Goal: Ask a question: Seek information or help from site administrators or community

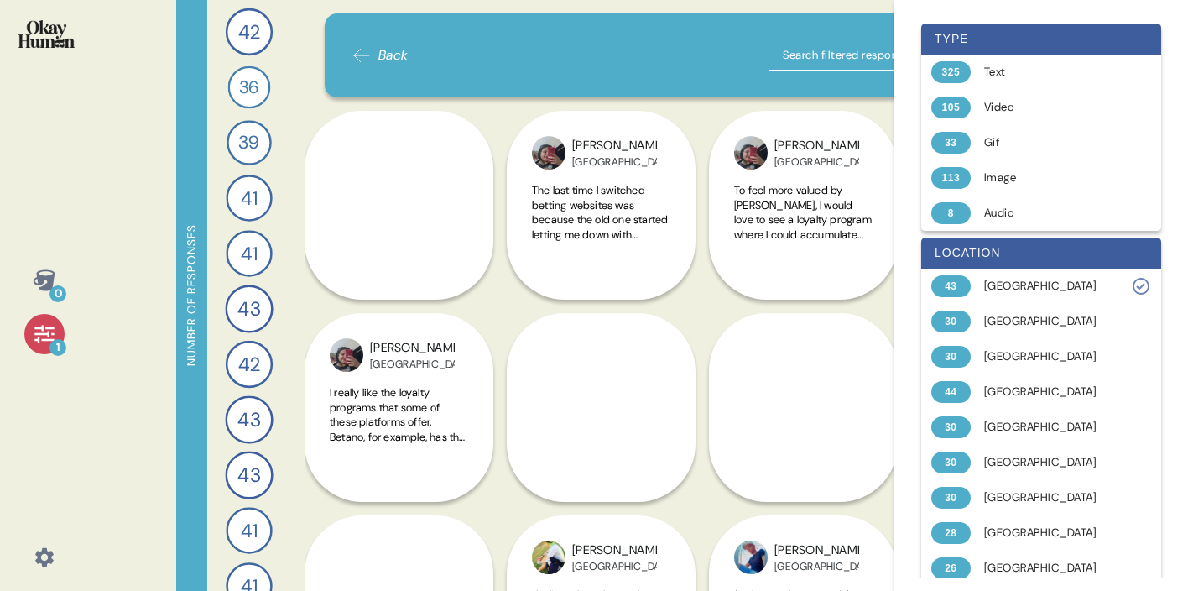
scroll to position [574, 0]
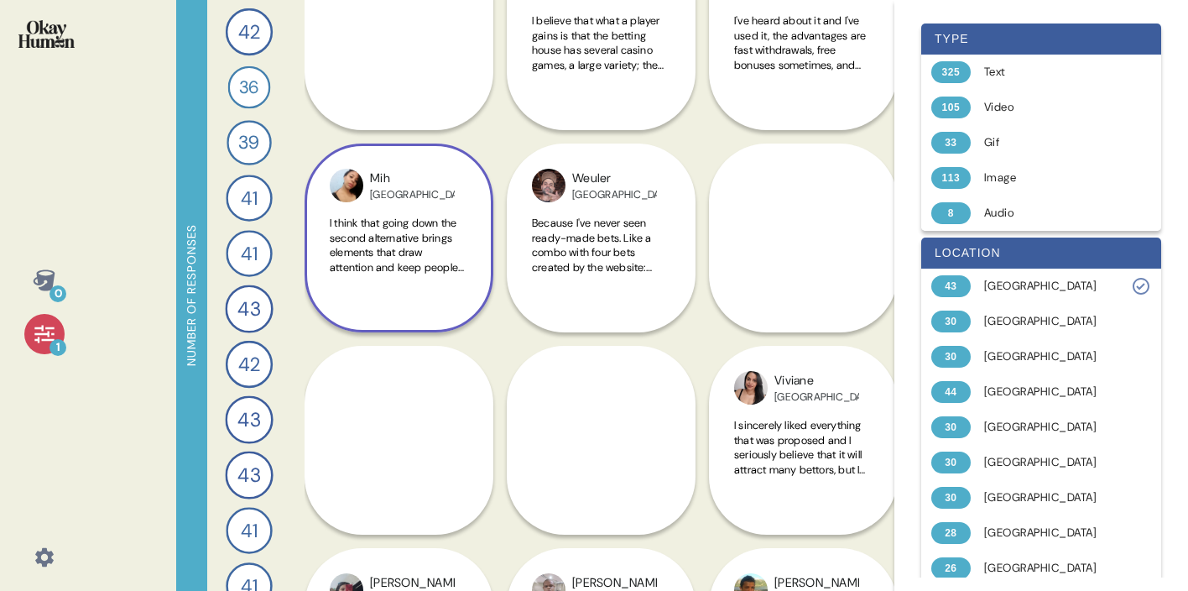
click at [432, 259] on span "I think that going down the second alternative brings elements that draw attent…" at bounding box center [398, 311] width 137 height 191
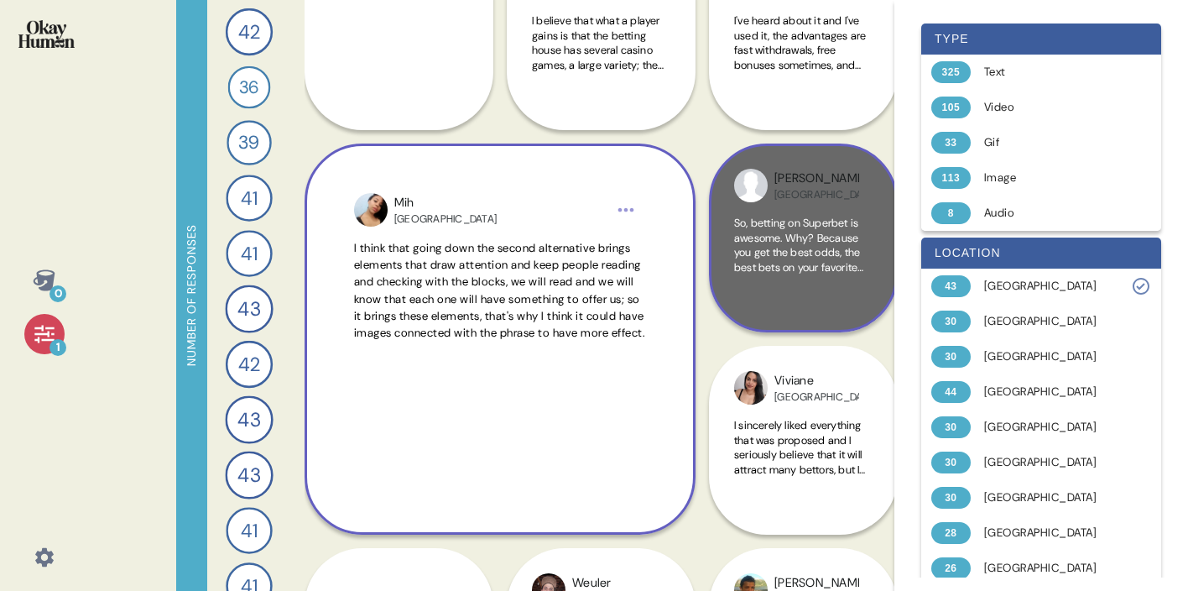
click at [796, 237] on span "So, betting on Superbet is awesome. Why? Because you get the best odds, the bes…" at bounding box center [802, 311] width 137 height 191
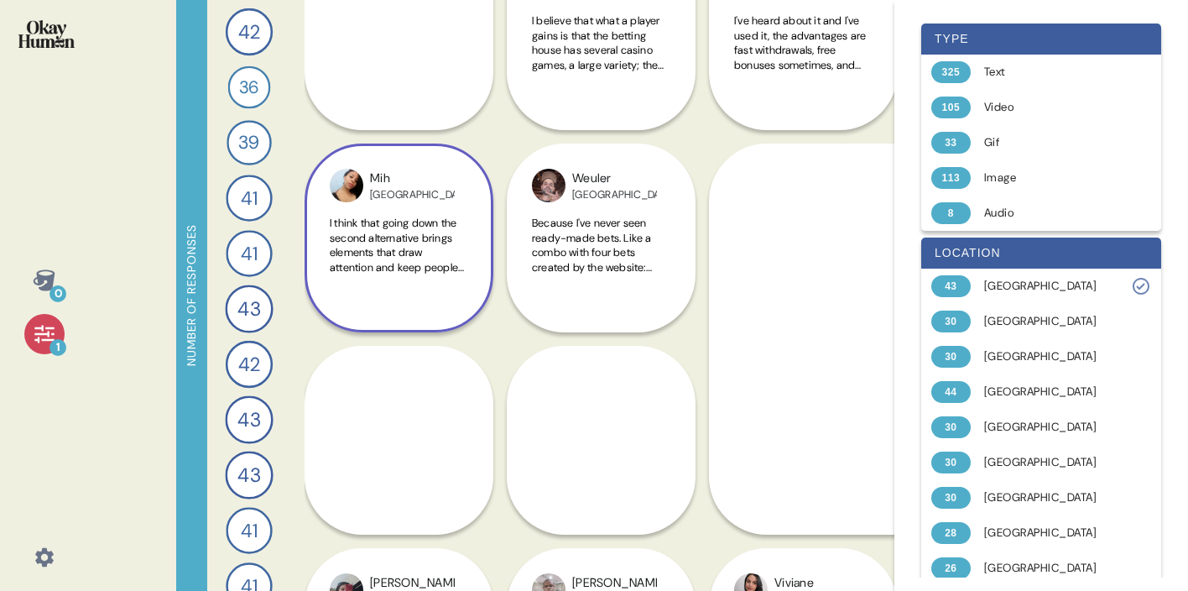
drag, startPoint x: 687, startPoint y: 339, endPoint x: 593, endPoint y: 339, distance: 94.0
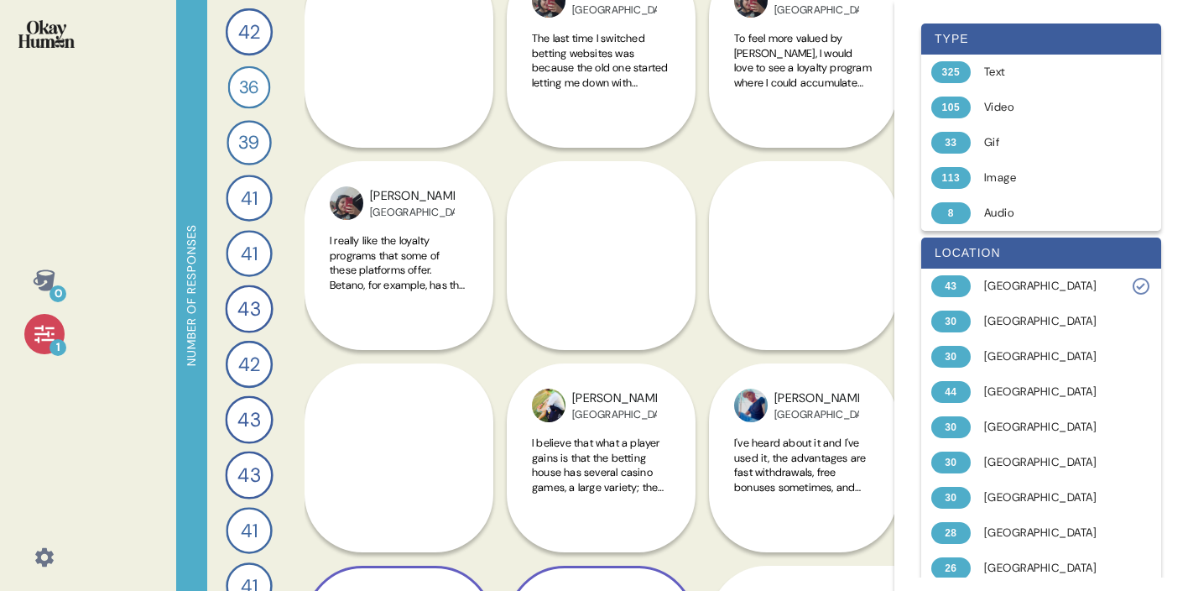
scroll to position [41, 0]
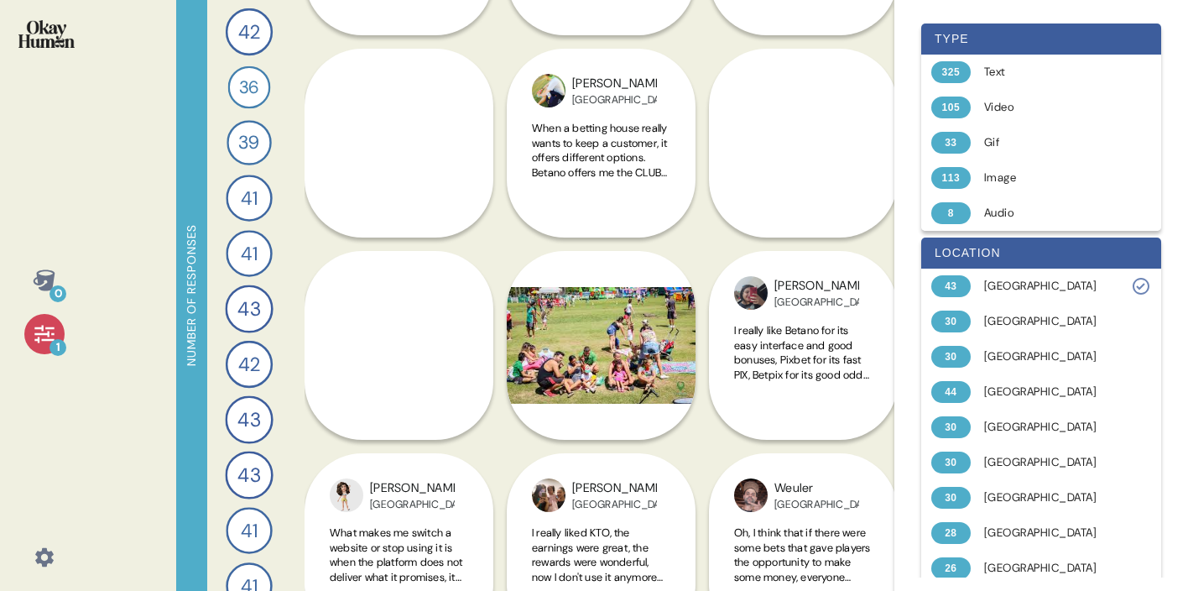
scroll to position [1476, 0]
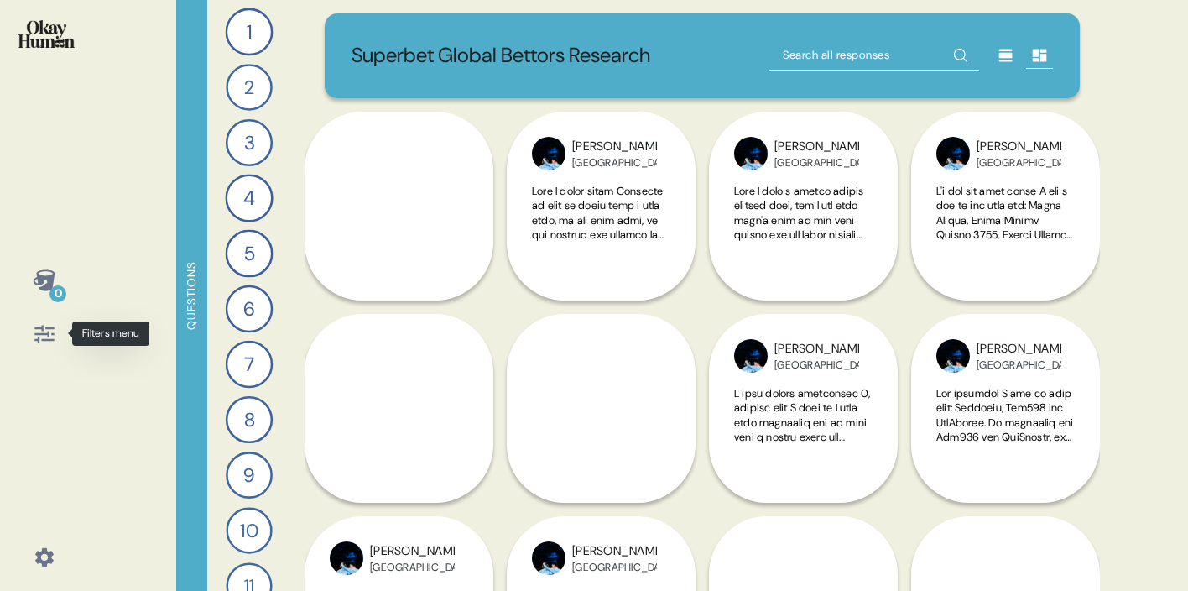
click at [48, 336] on icon at bounding box center [43, 334] width 19 height 18
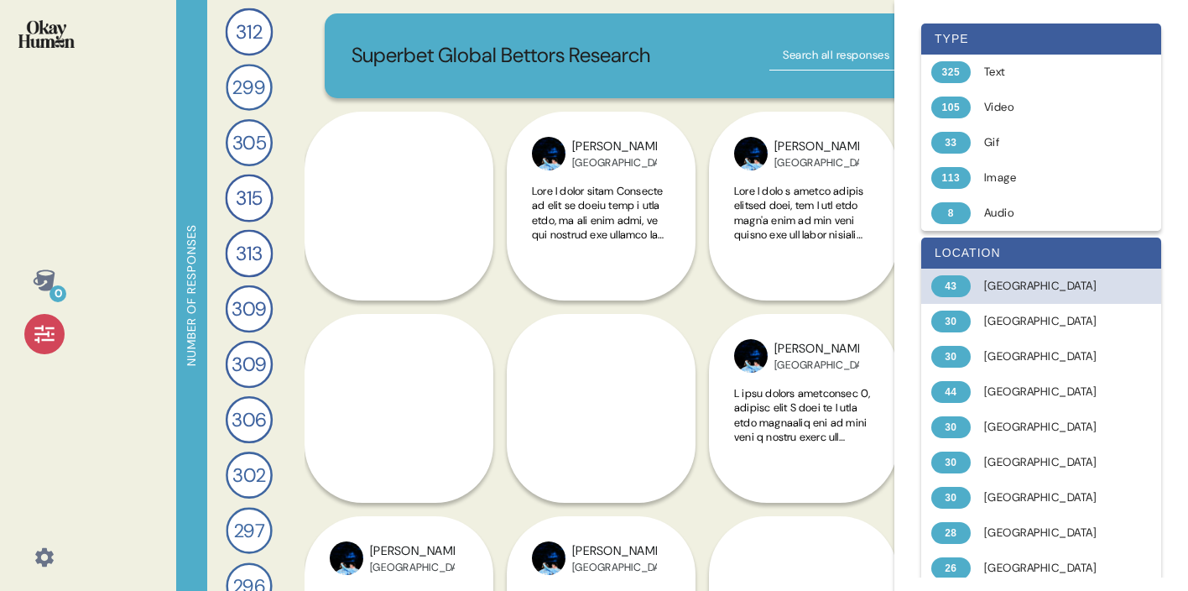
click at [1002, 294] on div "[GEOGRAPHIC_DATA]" at bounding box center [1050, 286] width 133 height 17
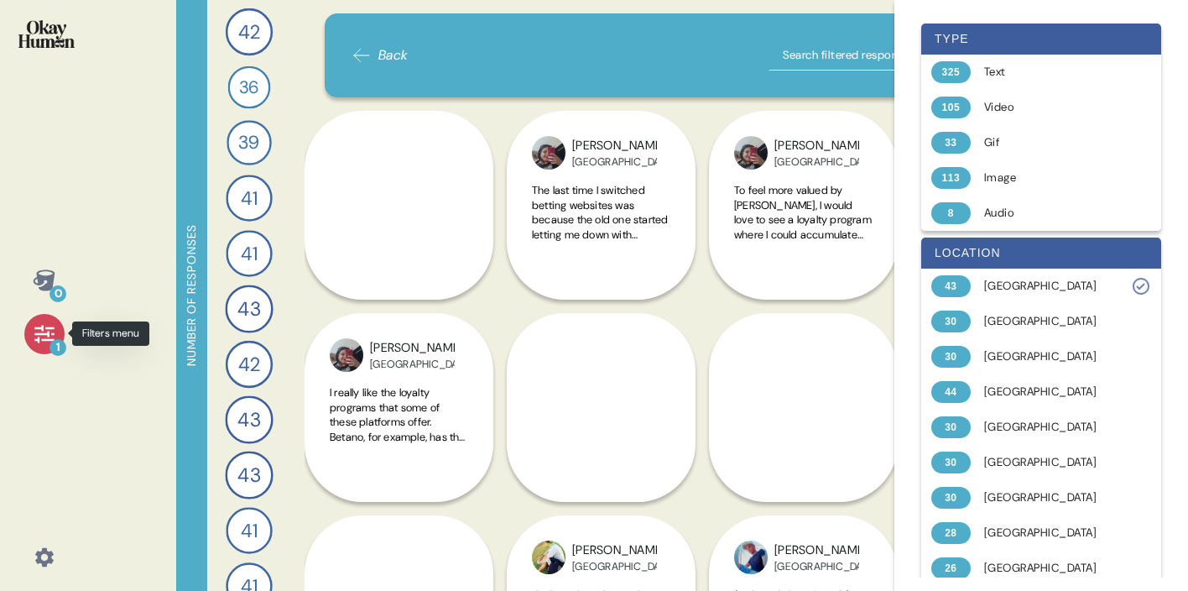
click at [49, 331] on icon at bounding box center [44, 333] width 23 height 23
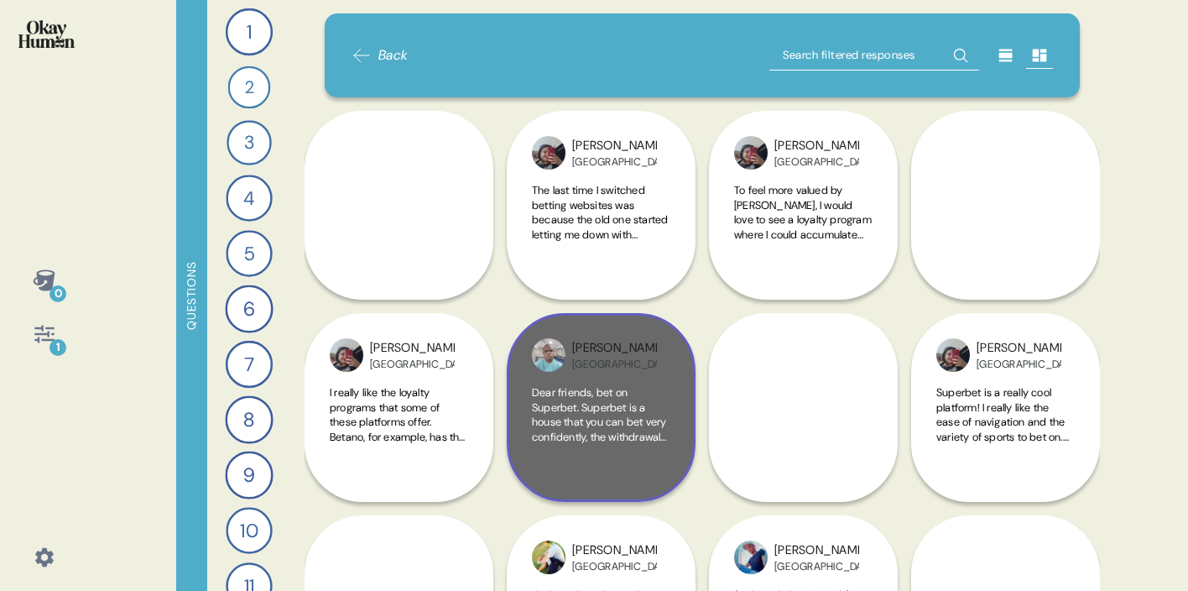
click at [602, 404] on span "Dear friends, bet on Superbet. Superbet is a house that you can bet very confid…" at bounding box center [600, 495] width 137 height 221
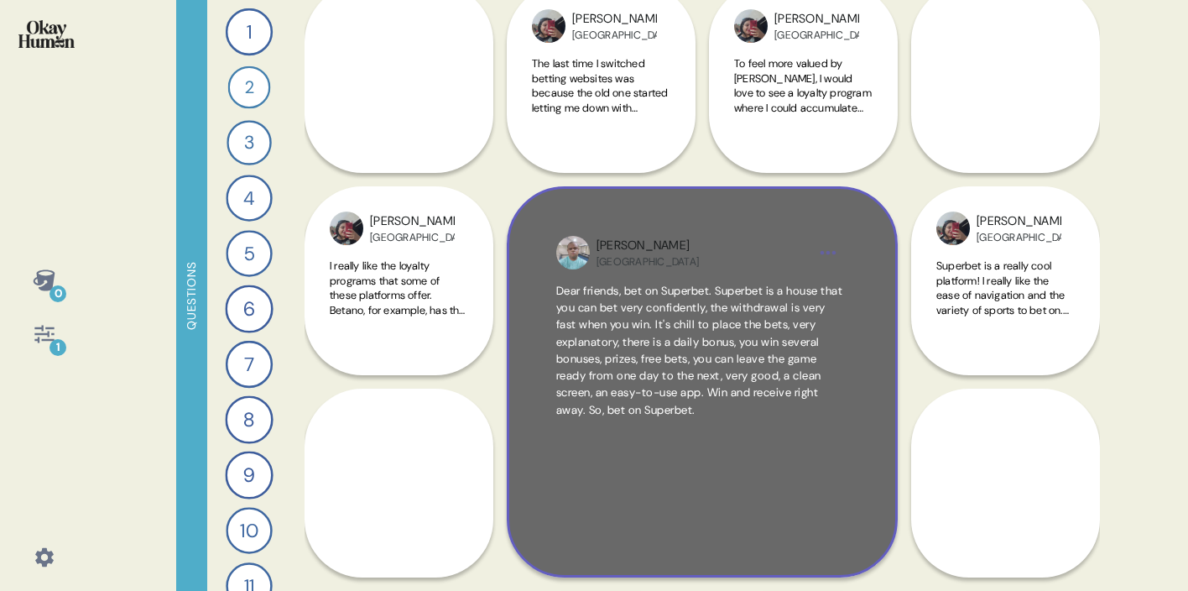
scroll to position [130, 0]
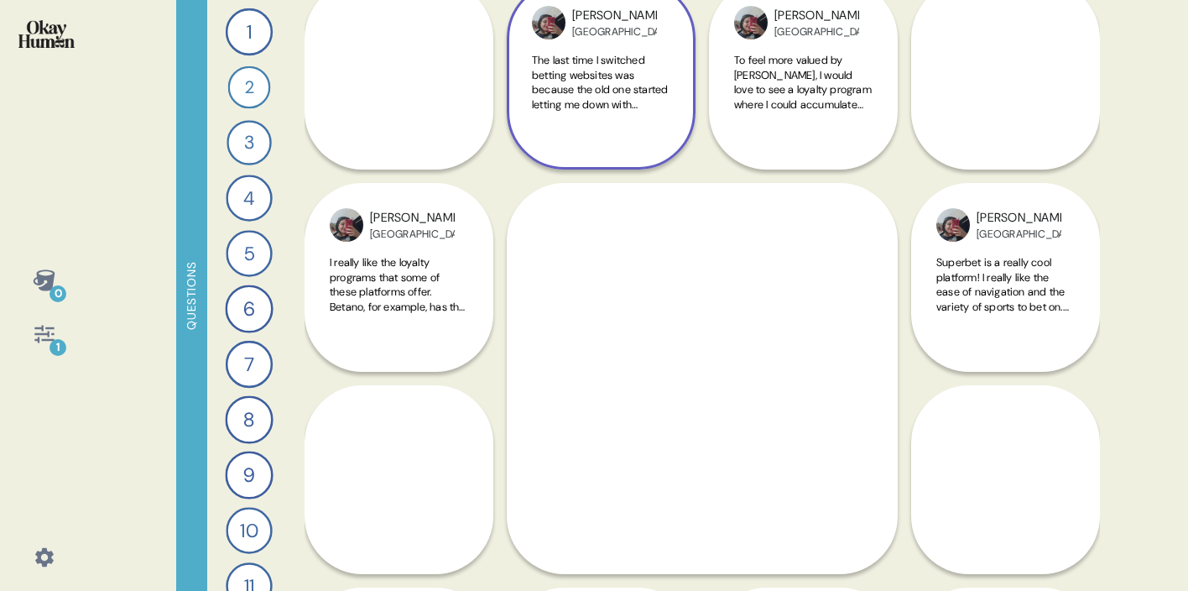
click at [577, 82] on span "The last time I switched betting websites was because the old one started letti…" at bounding box center [601, 207] width 138 height 309
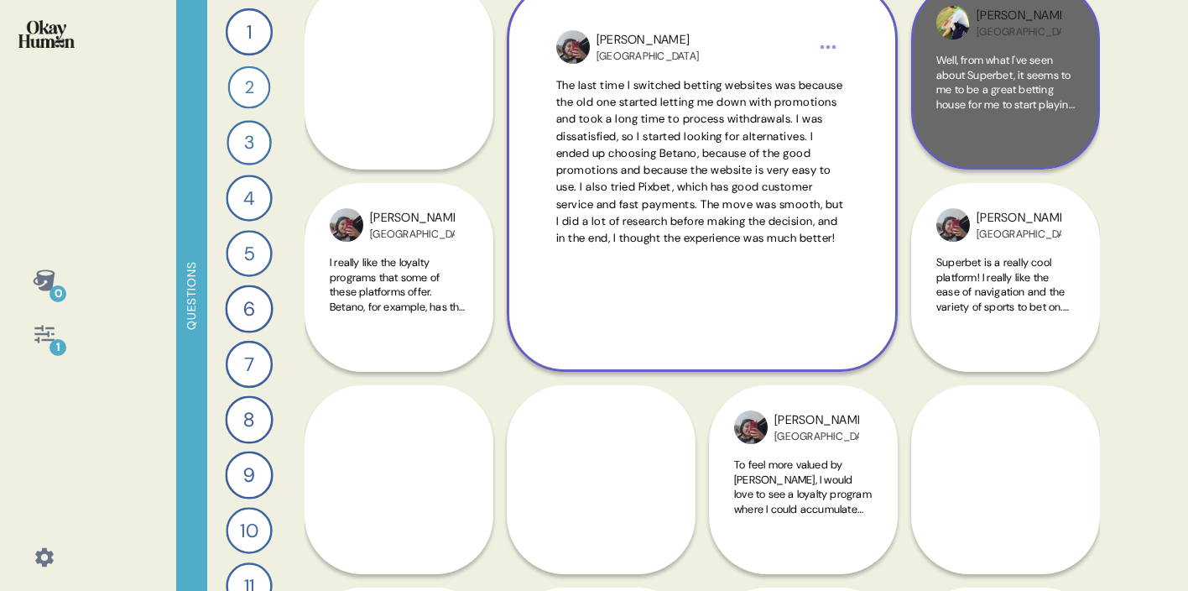
click at [1013, 99] on span "Well, from what I've seen about Superbet, it seems to me to be a great betting …" at bounding box center [1005, 192] width 138 height 279
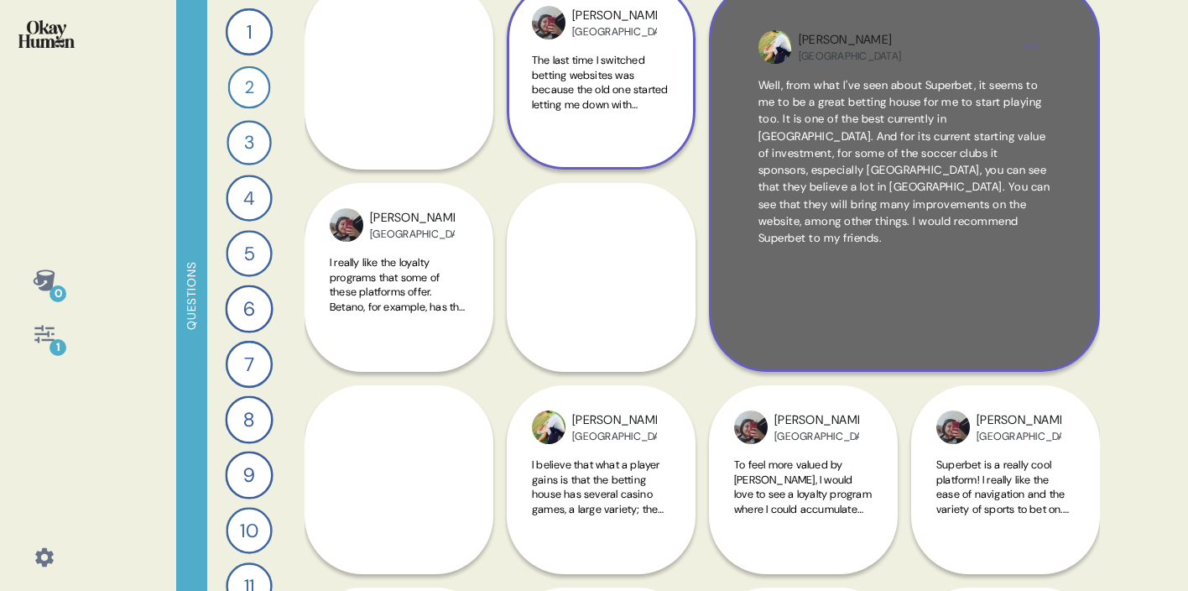
click at [918, 303] on div "Well, from what I've seen about Superbet, it seems to me to be a great betting …" at bounding box center [905, 199] width 292 height 245
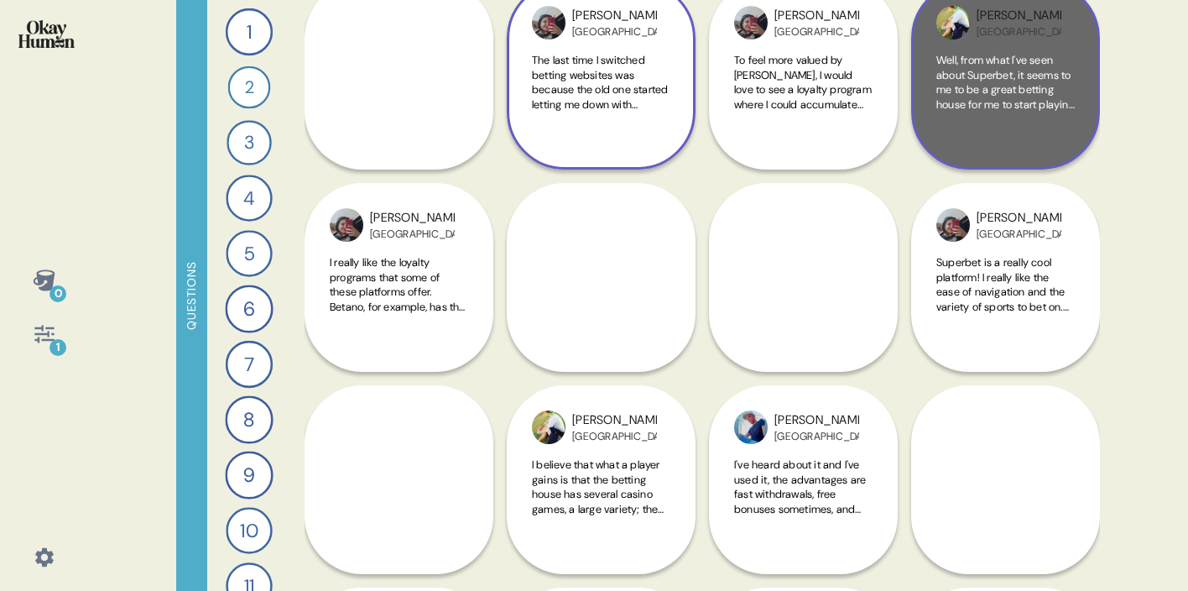
click at [999, 160] on div "Emerson Brazil Well, from what I've seen about Superbet, it seems to me to be a…" at bounding box center [1005, 75] width 189 height 189
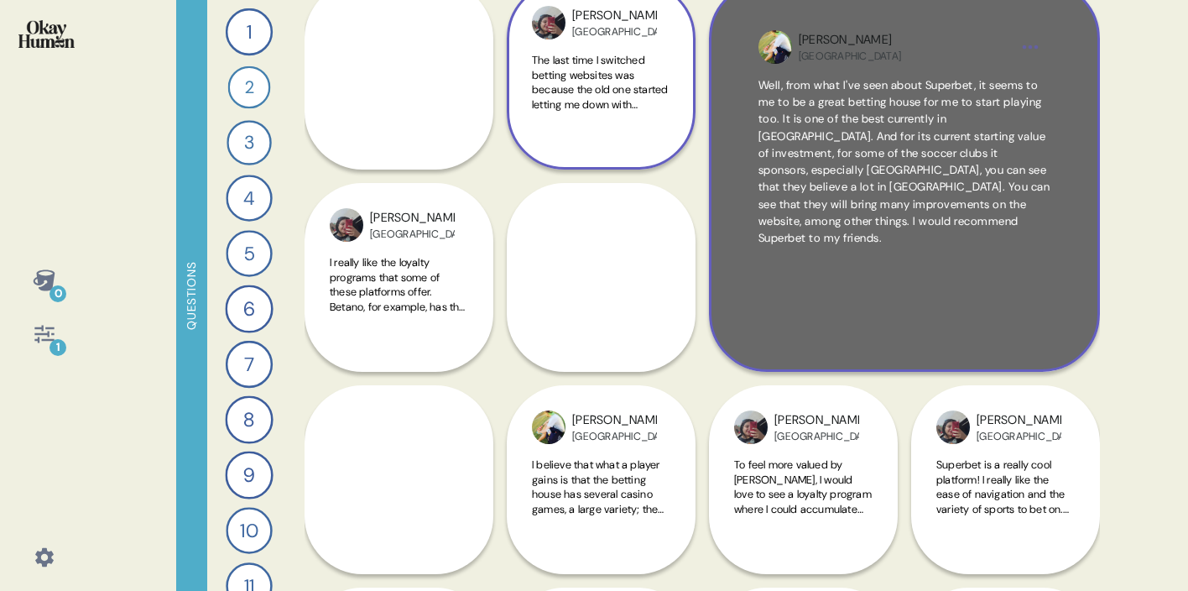
click at [877, 76] on div "Emerson Brazil Well, from what I've seen about Superbet, it seems to me to be a…" at bounding box center [904, 176] width 391 height 391
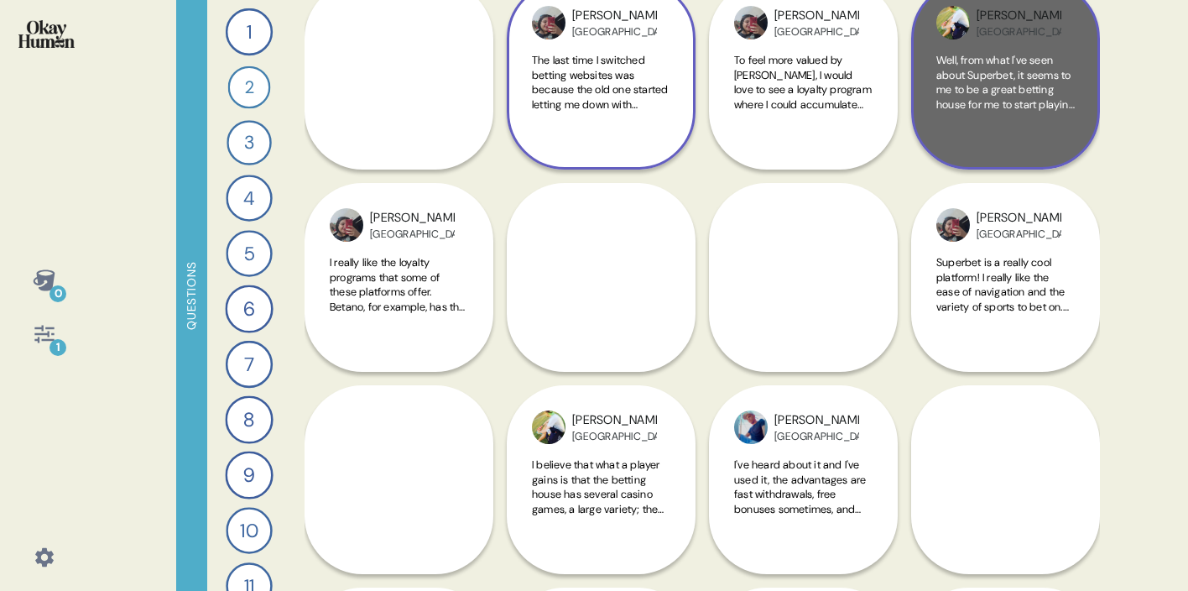
click at [937, 87] on span "Well, from what I've seen about Superbet, it seems to me to be a great betting …" at bounding box center [1005, 192] width 138 height 279
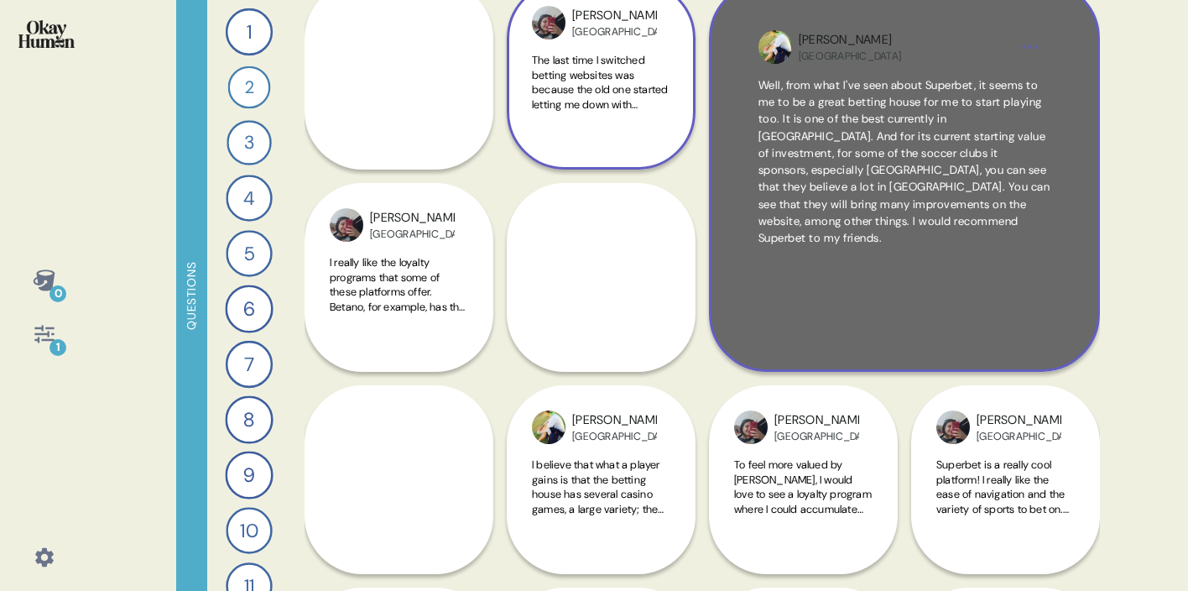
click at [1062, 237] on div "Emerson Brazil Well, from what I've seen about Superbet, it seems to me to be a…" at bounding box center [904, 176] width 391 height 391
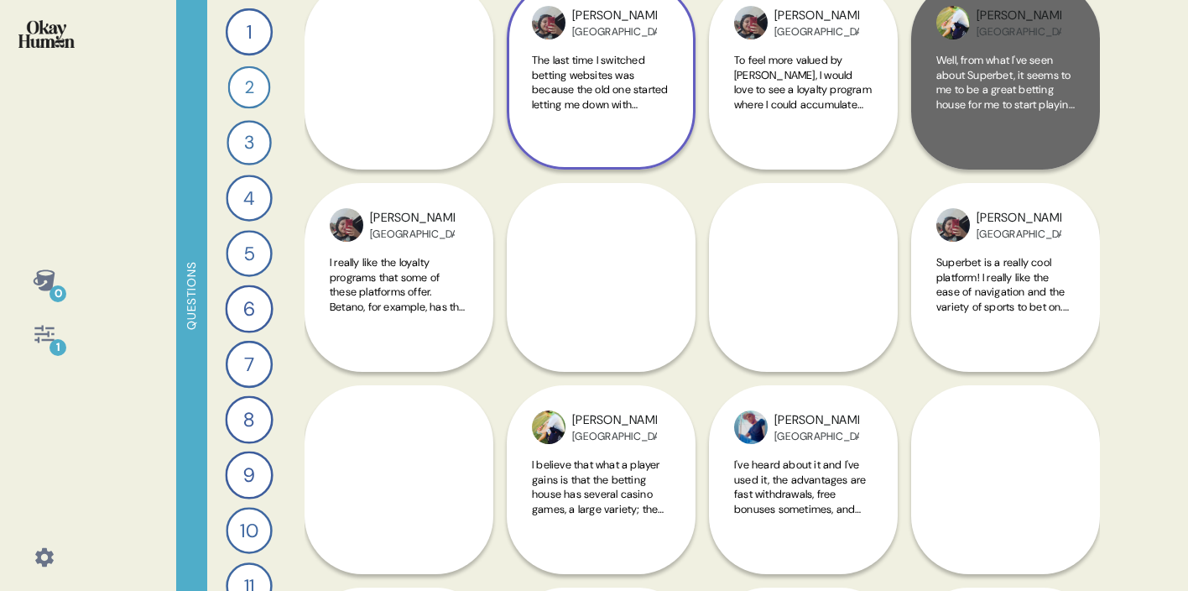
click at [1051, 86] on span "Well, from what I've seen about Superbet, it seems to me to be a great betting …" at bounding box center [1005, 82] width 138 height 59
